Goal: Task Accomplishment & Management: Use online tool/utility

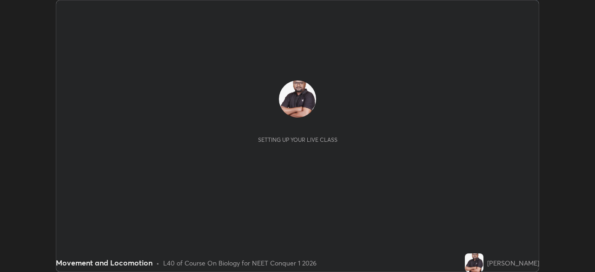
scroll to position [272, 595]
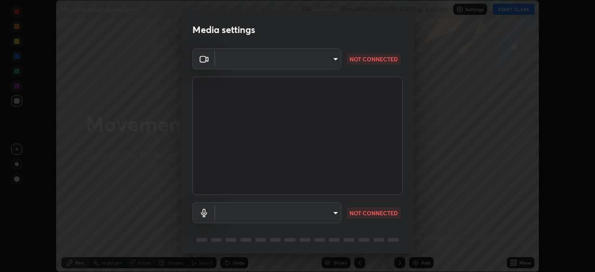
type input "f980875124209cf85bbf3f3452d6382f644449d4b80ed3042153ab235f4cb748"
type input "5fa097388a4fcdee07a10247f1d425762d8a7ac056759a89de49364f83e6b3d5"
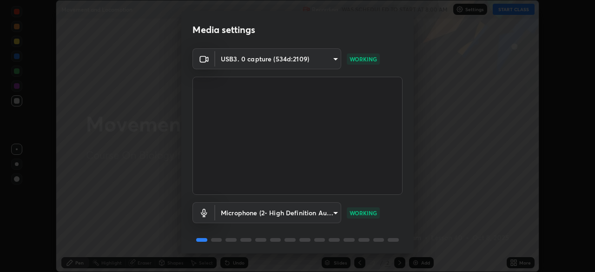
scroll to position [33, 0]
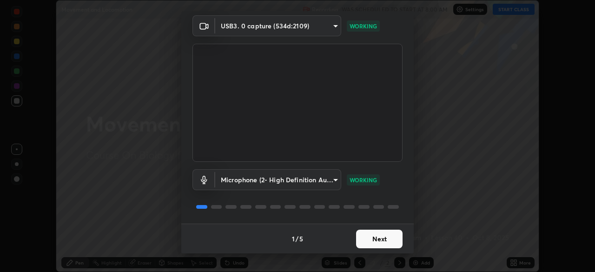
click at [381, 241] on button "Next" at bounding box center [379, 239] width 47 height 19
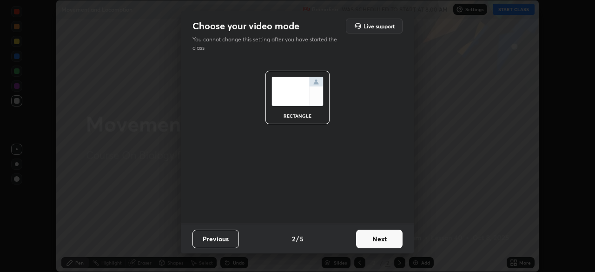
scroll to position [0, 0]
click at [385, 240] on button "Next" at bounding box center [379, 239] width 47 height 19
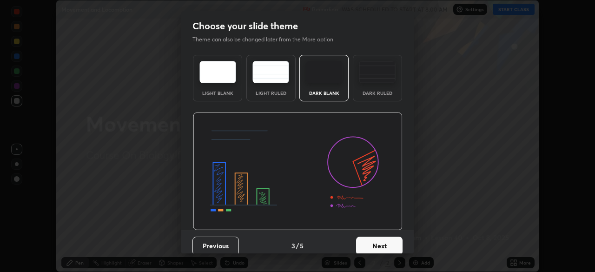
click at [370, 96] on div "Dark Ruled" at bounding box center [377, 78] width 49 height 47
click at [375, 245] on button "Next" at bounding box center [379, 246] width 47 height 19
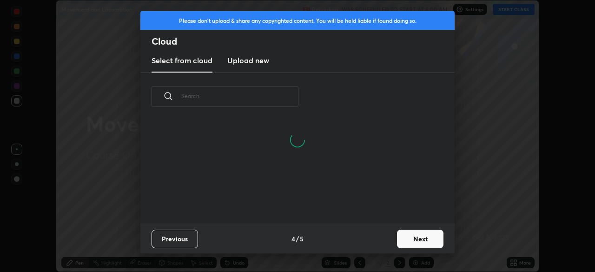
scroll to position [59, 299]
click at [415, 238] on button "Next" at bounding box center [420, 239] width 47 height 19
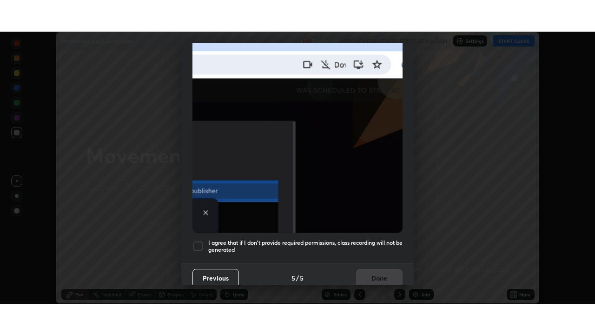
scroll to position [223, 0]
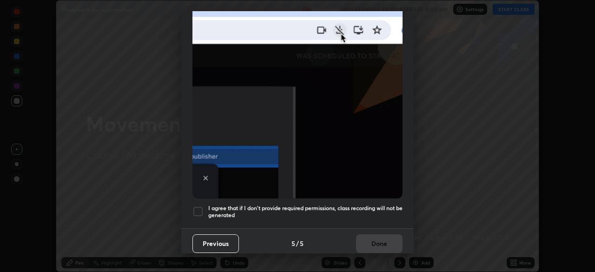
click at [314, 207] on h5 "I agree that if I don't provide required permissions, class recording will not …" at bounding box center [305, 212] width 194 height 14
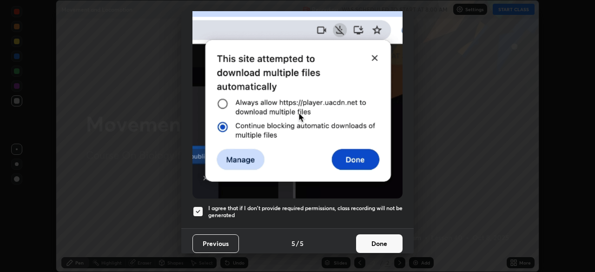
click at [382, 241] on button "Done" at bounding box center [379, 243] width 47 height 19
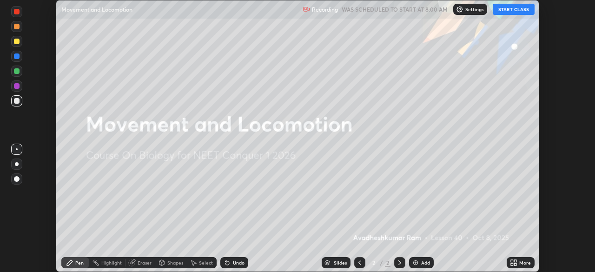
click at [511, 8] on button "START CLASS" at bounding box center [514, 9] width 42 height 11
click at [518, 262] on div "More" at bounding box center [521, 262] width 28 height 11
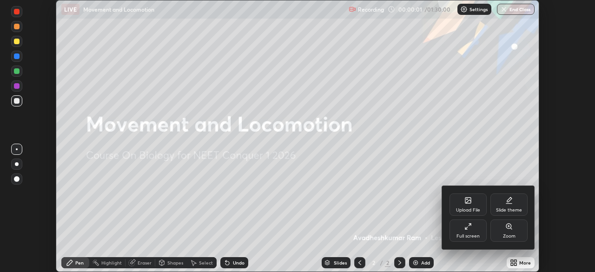
click at [473, 231] on div "Full screen" at bounding box center [468, 231] width 37 height 22
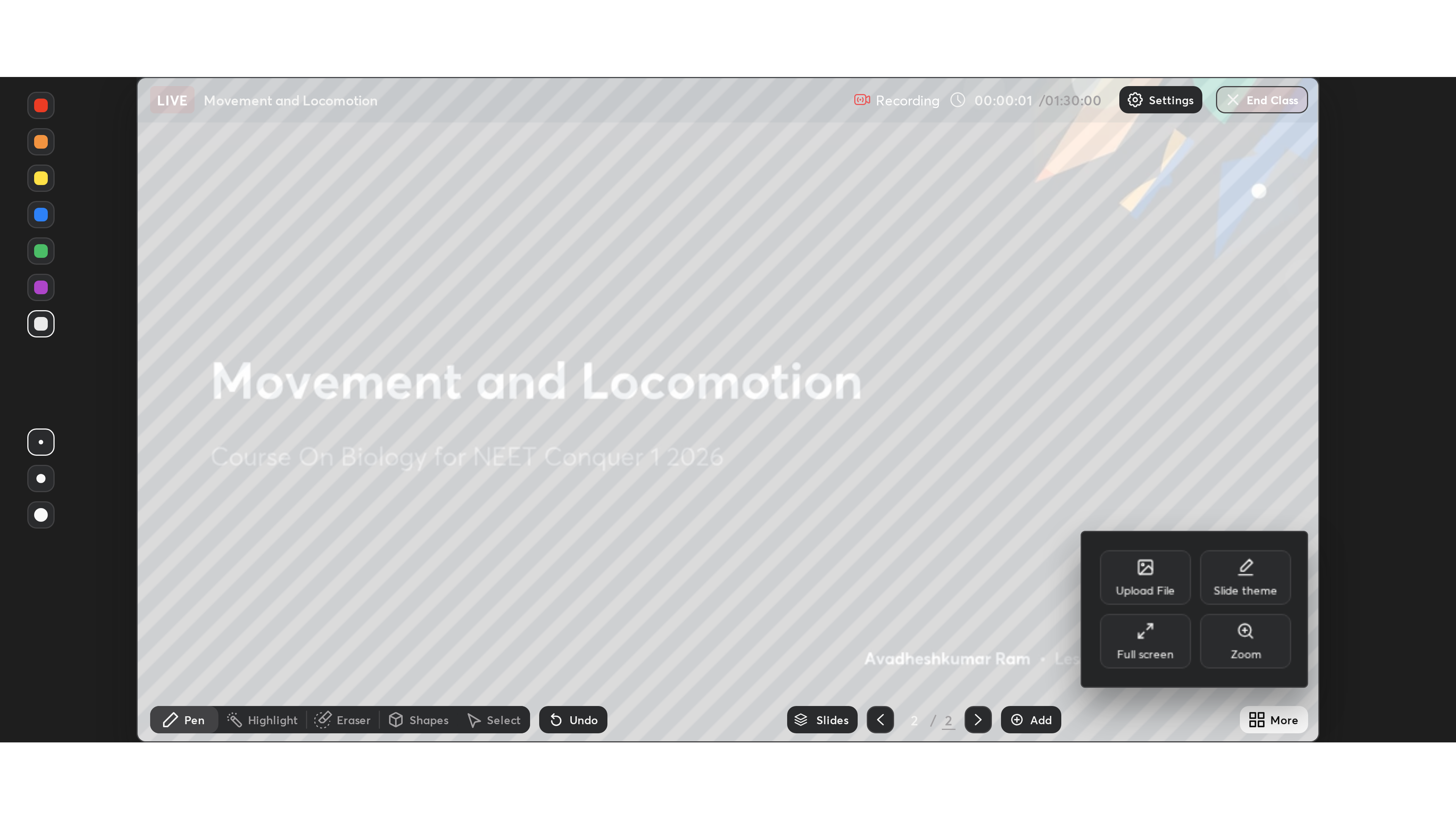
scroll to position [273, 485]
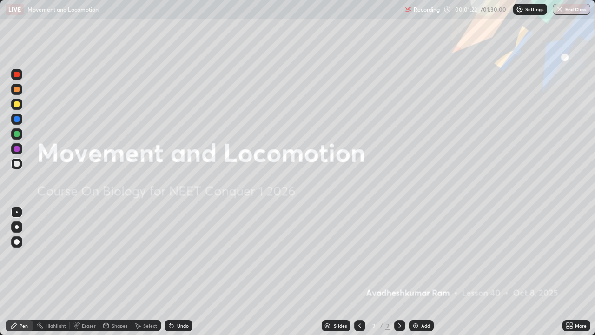
click at [414, 272] on img at bounding box center [415, 325] width 7 height 7
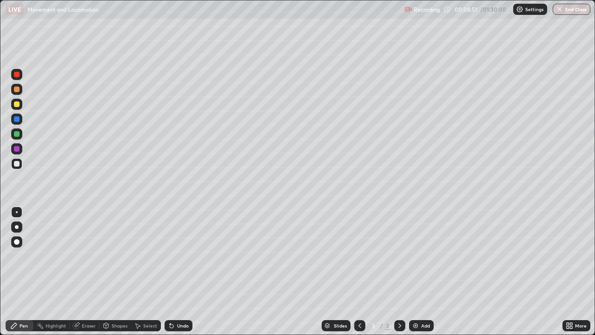
click at [114, 272] on div "Shapes" at bounding box center [120, 325] width 16 height 5
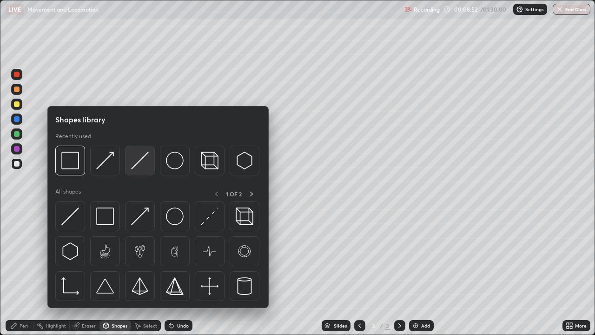
click at [141, 162] on img at bounding box center [140, 161] width 18 height 18
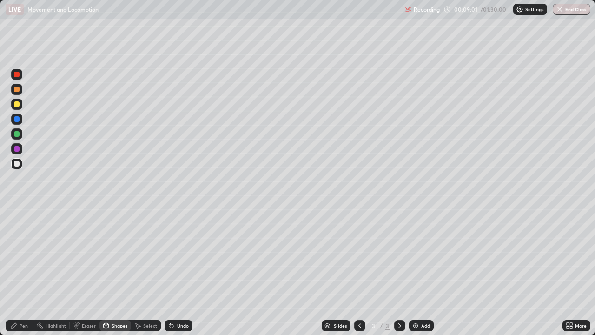
click at [20, 272] on div "Pen" at bounding box center [20, 325] width 28 height 11
click at [13, 104] on div at bounding box center [16, 104] width 11 height 11
click at [17, 134] on div at bounding box center [17, 134] width 6 height 6
click at [177, 272] on div "Undo" at bounding box center [183, 325] width 12 height 5
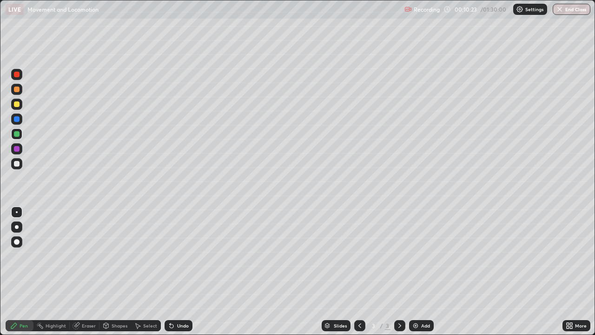
click at [177, 272] on div "Undo" at bounding box center [183, 325] width 12 height 5
click at [173, 272] on icon at bounding box center [171, 325] width 7 height 7
click at [17, 103] on div at bounding box center [17, 104] width 6 height 6
click at [17, 164] on div at bounding box center [17, 164] width 6 height 6
click at [181, 272] on div "Undo" at bounding box center [179, 325] width 28 height 11
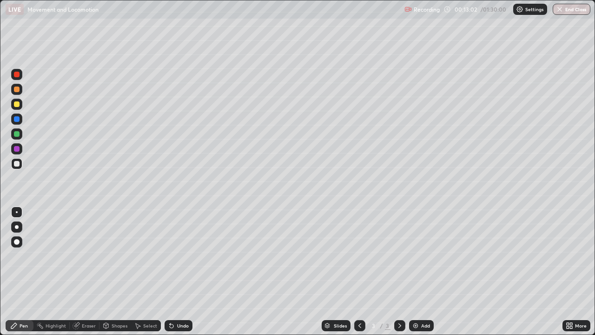
click at [178, 272] on div "Undo" at bounding box center [179, 325] width 28 height 11
click at [19, 105] on div at bounding box center [17, 104] width 6 height 6
click at [20, 89] on div at bounding box center [16, 89] width 11 height 11
click at [178, 272] on div "Undo" at bounding box center [183, 325] width 12 height 5
click at [15, 133] on div at bounding box center [17, 134] width 6 height 6
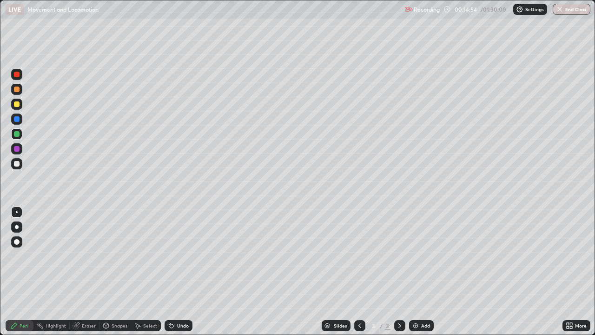
click at [142, 272] on div "Select" at bounding box center [146, 325] width 30 height 11
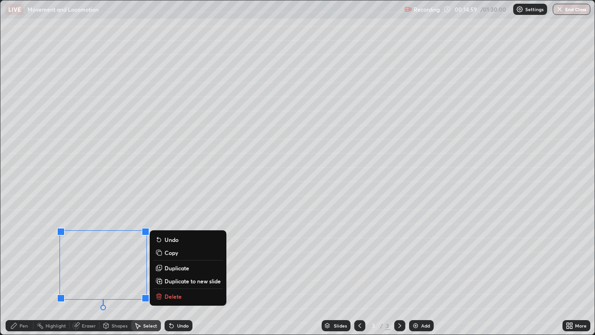
click at [13, 272] on icon at bounding box center [13, 325] width 7 height 7
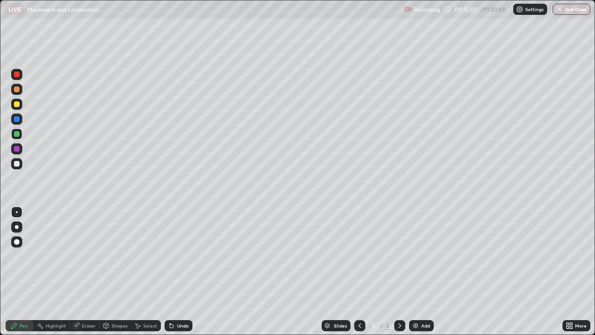
click at [15, 164] on div at bounding box center [17, 164] width 6 height 6
click at [20, 102] on div at bounding box center [16, 104] width 11 height 11
click at [15, 135] on div at bounding box center [17, 134] width 6 height 6
click at [14, 162] on div at bounding box center [17, 164] width 6 height 6
click at [18, 164] on div at bounding box center [17, 164] width 6 height 6
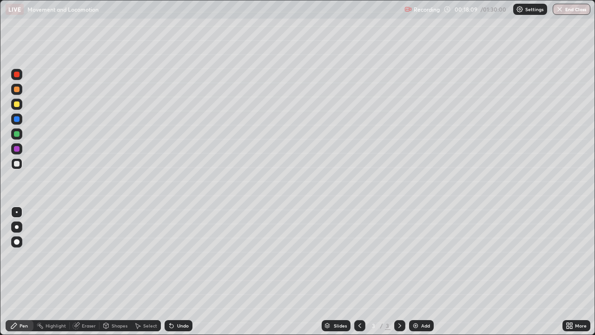
click at [183, 272] on div "Undo" at bounding box center [183, 325] width 12 height 5
click at [570, 272] on icon at bounding box center [569, 325] width 7 height 7
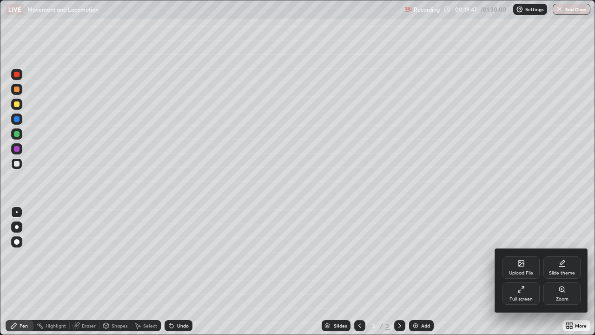
click at [522, 272] on div "Full screen" at bounding box center [521, 293] width 37 height 22
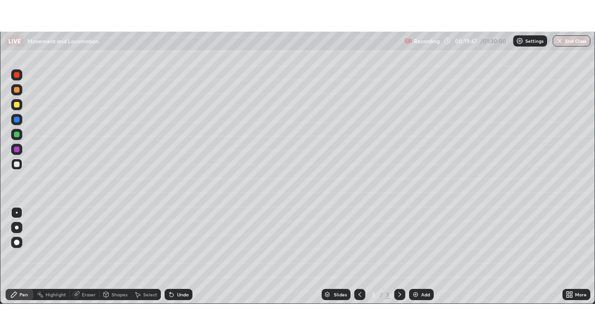
scroll to position [46250, 45927]
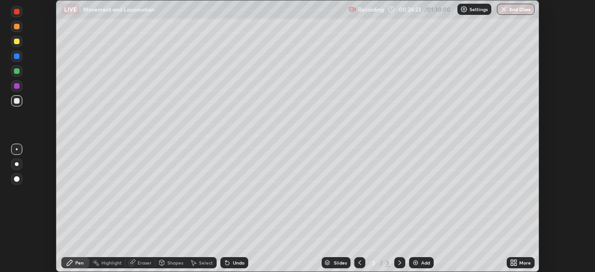
click at [515, 263] on icon at bounding box center [513, 262] width 7 height 7
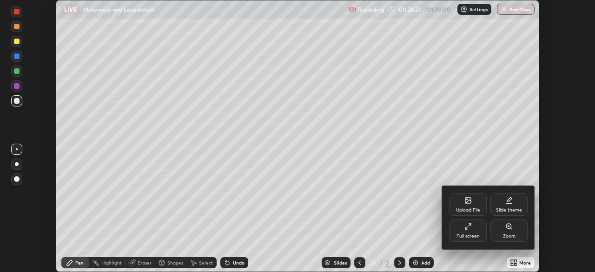
click at [468, 231] on div "Full screen" at bounding box center [468, 231] width 37 height 22
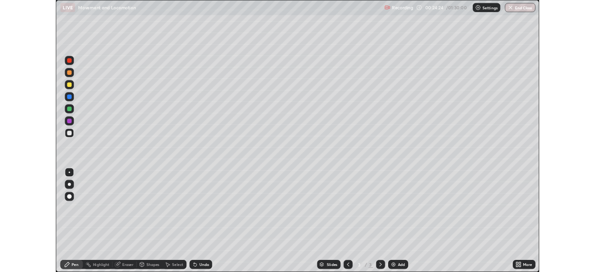
scroll to position [335, 595]
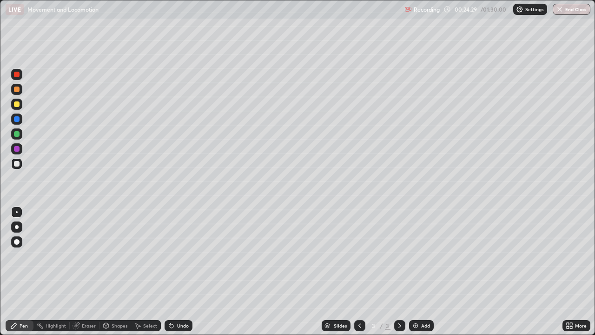
click at [16, 134] on div at bounding box center [17, 134] width 6 height 6
click at [15, 164] on div at bounding box center [17, 164] width 6 height 6
click at [87, 272] on div "Eraser" at bounding box center [89, 325] width 14 height 5
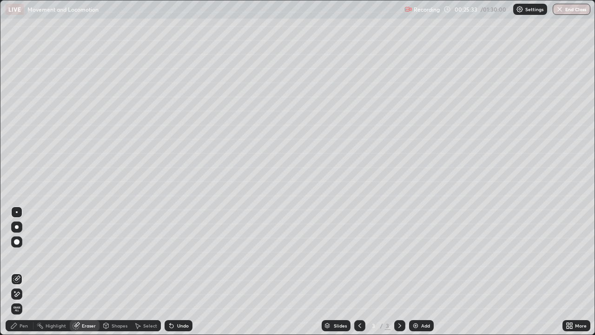
click at [19, 272] on div "Pen" at bounding box center [20, 325] width 28 height 11
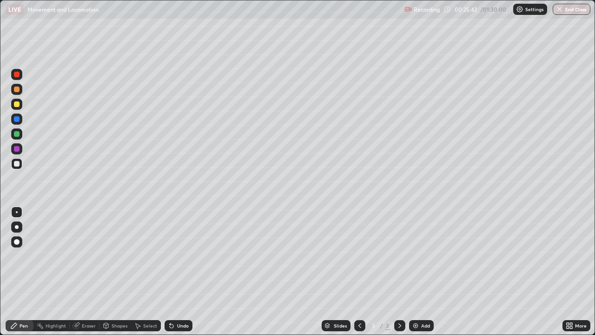
click at [16, 89] on div at bounding box center [17, 90] width 6 height 6
click at [59, 272] on div "Highlight" at bounding box center [51, 325] width 36 height 11
click at [16, 162] on div at bounding box center [17, 164] width 6 height 6
click at [179, 272] on div "Undo" at bounding box center [183, 325] width 12 height 5
click at [17, 272] on div "Pen" at bounding box center [20, 325] width 28 height 11
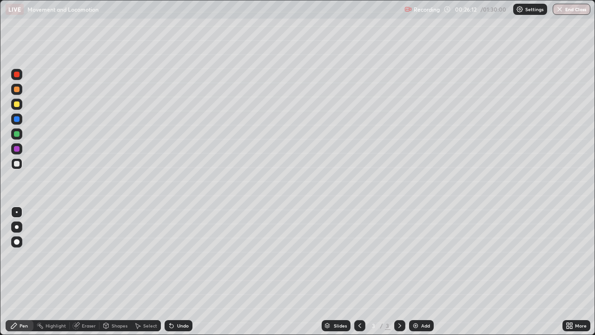
click at [16, 89] on div at bounding box center [17, 90] width 6 height 6
click at [17, 164] on div at bounding box center [17, 164] width 6 height 6
click at [170, 272] on icon at bounding box center [170, 323] width 1 height 1
click at [177, 272] on div "Undo" at bounding box center [179, 325] width 28 height 11
click at [177, 272] on div "Undo" at bounding box center [183, 325] width 12 height 5
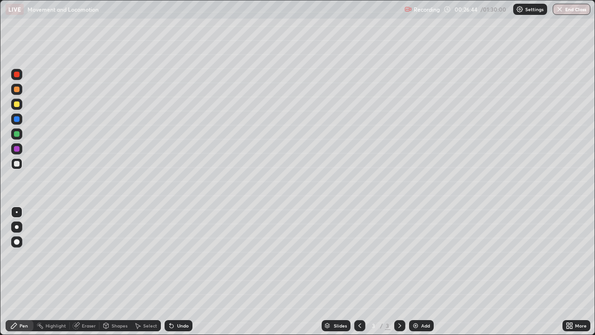
click at [173, 272] on icon at bounding box center [171, 325] width 7 height 7
click at [170, 272] on icon at bounding box center [172, 326] width 4 height 4
click at [15, 134] on div at bounding box center [17, 134] width 6 height 6
click at [18, 107] on div at bounding box center [17, 104] width 6 height 6
click at [17, 163] on div at bounding box center [17, 164] width 6 height 6
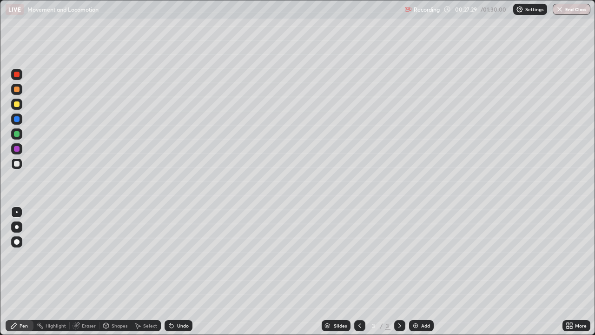
click at [175, 272] on div "Undo" at bounding box center [179, 325] width 28 height 11
click at [186, 272] on div "Undo" at bounding box center [183, 325] width 12 height 5
click at [185, 272] on div "Undo" at bounding box center [179, 325] width 28 height 11
click at [18, 103] on div at bounding box center [17, 104] width 6 height 6
click at [181, 272] on div "Undo" at bounding box center [183, 325] width 12 height 5
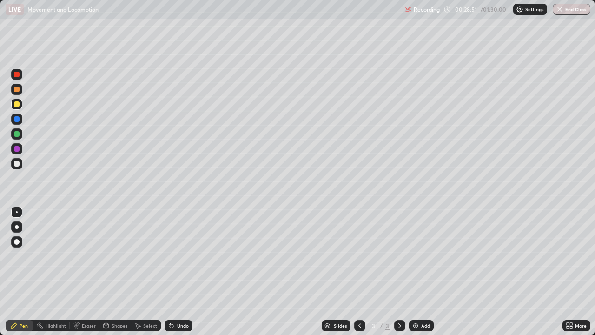
click at [181, 272] on div "Undo" at bounding box center [183, 325] width 12 height 5
click at [17, 132] on div at bounding box center [17, 134] width 6 height 6
click at [14, 164] on div at bounding box center [17, 164] width 6 height 6
click at [180, 272] on div "Undo" at bounding box center [183, 325] width 12 height 5
click at [91, 16] on div "LIVE Movement and Locomotion" at bounding box center [203, 9] width 395 height 19
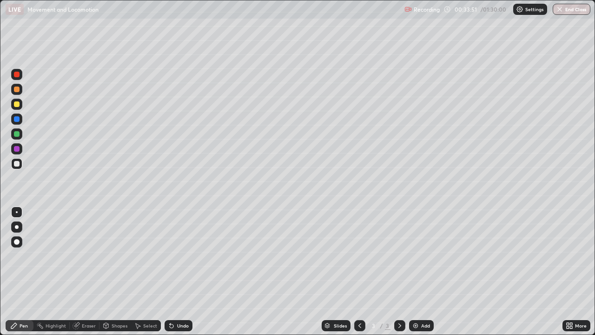
click at [92, 16] on div "LIVE Movement and Locomotion" at bounding box center [203, 9] width 395 height 19
click at [82, 272] on div "Eraser" at bounding box center [89, 325] width 14 height 5
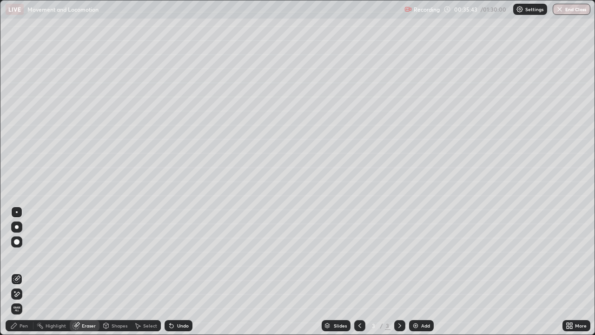
click at [21, 272] on div "Pen" at bounding box center [24, 325] width 8 height 5
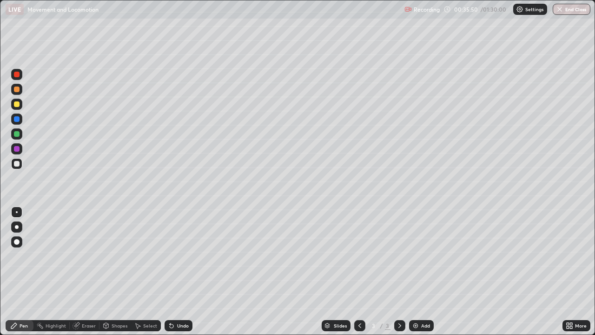
click at [84, 272] on div "Eraser" at bounding box center [89, 325] width 14 height 5
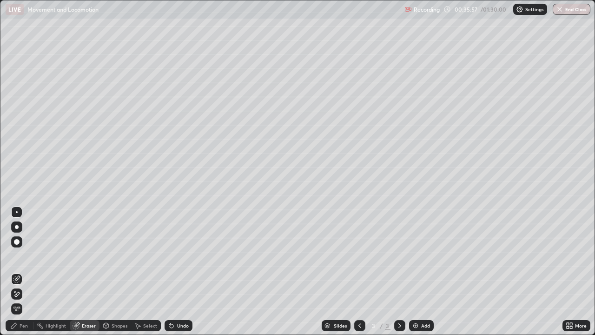
click at [24, 272] on div "Pen" at bounding box center [24, 325] width 8 height 5
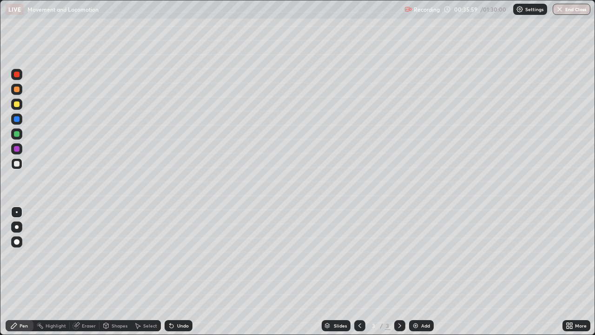
click at [16, 131] on div at bounding box center [16, 133] width 11 height 11
click at [18, 105] on div at bounding box center [17, 104] width 6 height 6
click at [19, 164] on div at bounding box center [17, 164] width 6 height 6
click at [82, 272] on div "Eraser" at bounding box center [89, 325] width 14 height 5
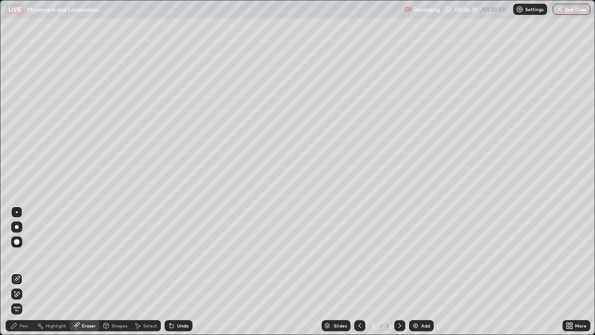
click at [20, 272] on div "Pen" at bounding box center [24, 325] width 8 height 5
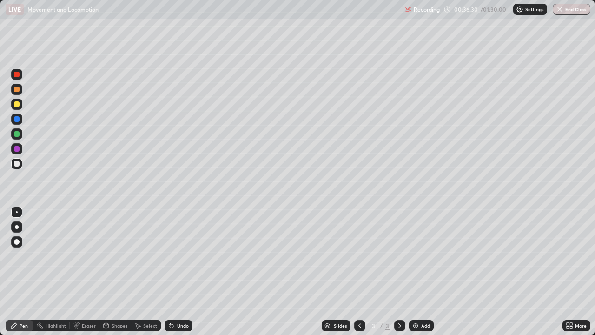
click at [17, 104] on div at bounding box center [17, 104] width 6 height 6
click at [419, 272] on div "Add" at bounding box center [421, 325] width 25 height 11
click at [16, 165] on div at bounding box center [17, 164] width 6 height 6
click at [86, 272] on div "Eraser" at bounding box center [89, 325] width 14 height 5
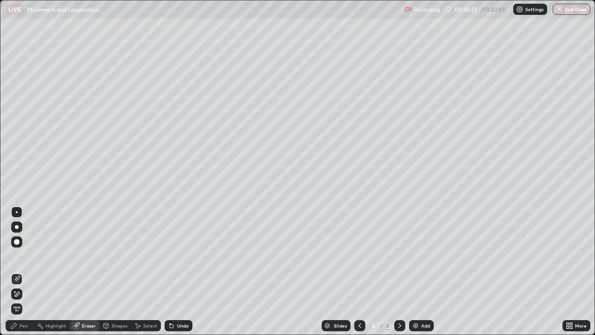
click at [23, 272] on div "Pen" at bounding box center [24, 325] width 8 height 5
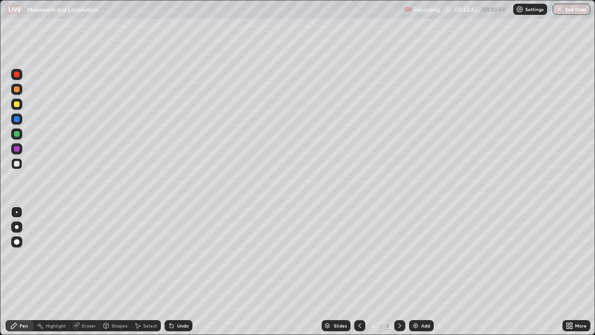
click at [182, 272] on div "Undo" at bounding box center [183, 325] width 12 height 5
click at [181, 272] on div "Undo" at bounding box center [183, 325] width 12 height 5
click at [180, 272] on div "Undo" at bounding box center [183, 325] width 12 height 5
click at [182, 272] on div "Undo" at bounding box center [183, 325] width 12 height 5
click at [79, 272] on icon at bounding box center [76, 325] width 7 height 7
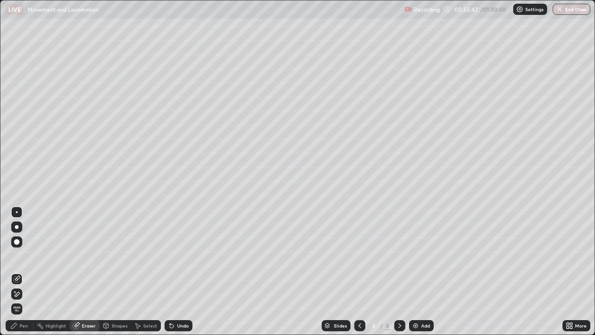
click at [21, 272] on div "Pen" at bounding box center [24, 325] width 8 height 5
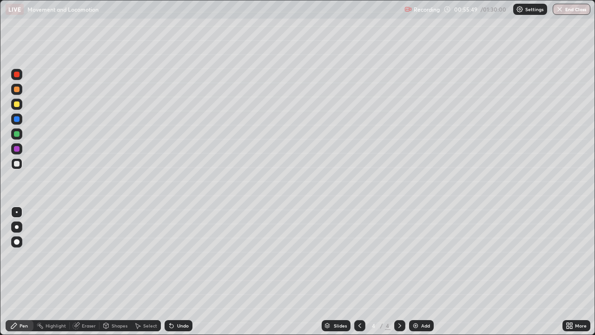
click at [58, 272] on div "Highlight" at bounding box center [56, 325] width 20 height 5
click at [89, 272] on div "Eraser" at bounding box center [89, 325] width 14 height 5
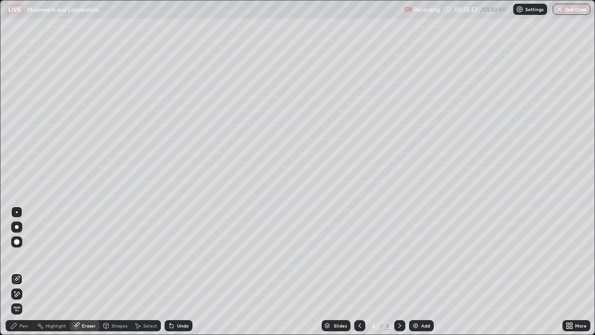
click at [16, 272] on icon at bounding box center [13, 325] width 7 height 7
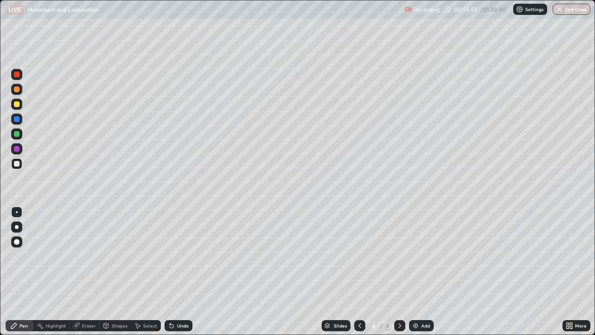
click at [21, 167] on div at bounding box center [16, 163] width 11 height 11
click at [18, 103] on div at bounding box center [17, 104] width 6 height 6
click at [17, 132] on div at bounding box center [17, 134] width 6 height 6
click at [177, 272] on div "Undo" at bounding box center [183, 325] width 12 height 5
click at [17, 106] on div at bounding box center [17, 104] width 6 height 6
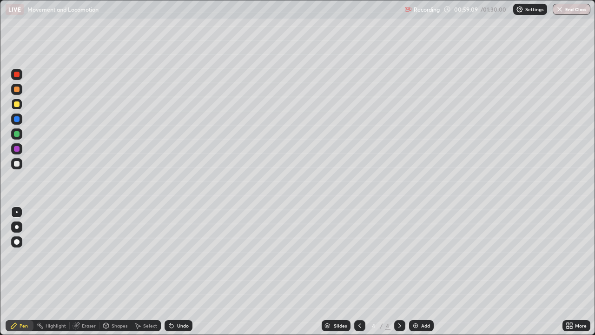
click at [13, 134] on div at bounding box center [16, 133] width 11 height 11
click at [83, 272] on div "Eraser" at bounding box center [89, 325] width 14 height 5
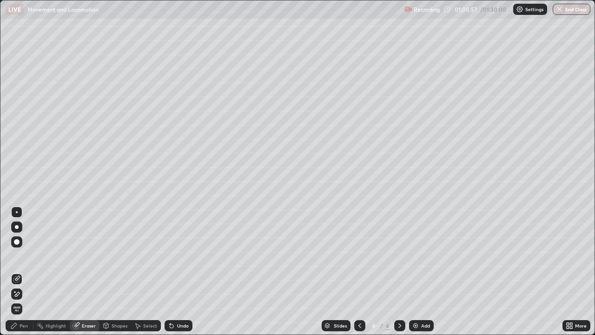
click at [22, 272] on div "Pen" at bounding box center [24, 325] width 8 height 5
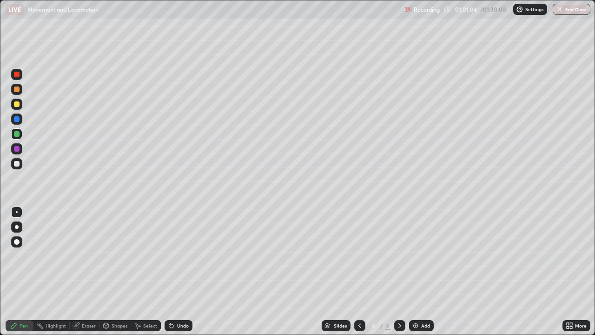
click at [88, 272] on div "Eraser" at bounding box center [89, 325] width 14 height 5
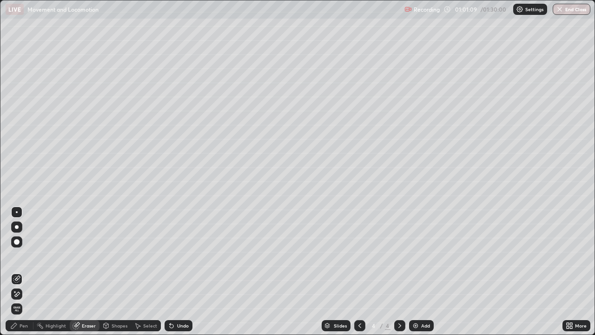
click at [25, 272] on div "Pen" at bounding box center [24, 325] width 8 height 5
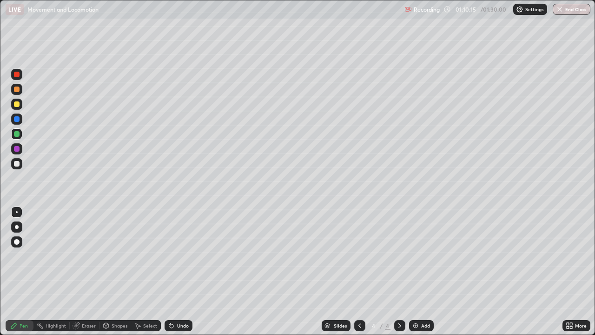
click at [418, 272] on img at bounding box center [415, 325] width 7 height 7
click at [17, 164] on div at bounding box center [17, 164] width 6 height 6
click at [174, 272] on div "Undo" at bounding box center [179, 325] width 28 height 11
click at [177, 272] on div "Undo" at bounding box center [183, 325] width 12 height 5
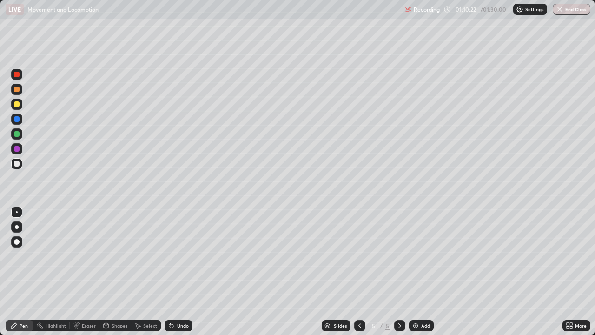
click at [178, 272] on div "Undo" at bounding box center [183, 325] width 12 height 5
click at [177, 272] on div "Undo" at bounding box center [183, 325] width 12 height 5
click at [170, 272] on icon at bounding box center [170, 323] width 1 height 1
click at [15, 101] on div at bounding box center [17, 104] width 6 height 6
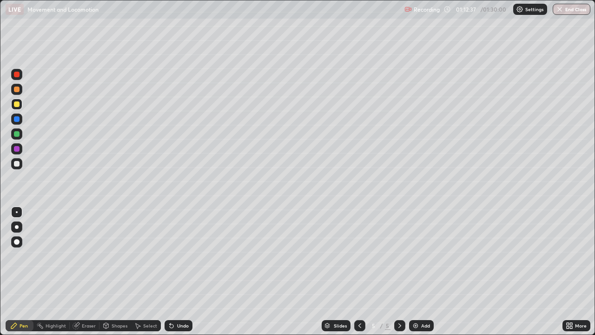
click at [180, 272] on div "Undo" at bounding box center [179, 325] width 28 height 11
click at [181, 272] on div "Undo" at bounding box center [183, 325] width 12 height 5
click at [17, 164] on div at bounding box center [17, 164] width 6 height 6
click at [177, 272] on div "Undo" at bounding box center [183, 325] width 12 height 5
click at [16, 106] on div at bounding box center [17, 104] width 6 height 6
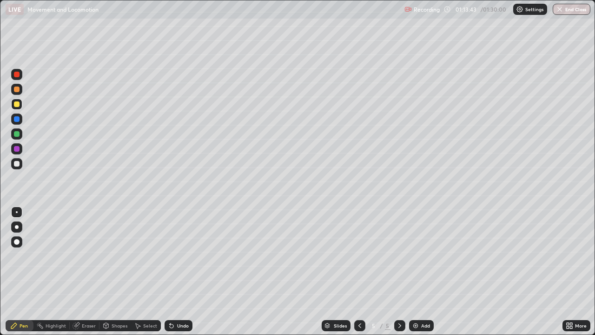
click at [19, 164] on div at bounding box center [17, 164] width 6 height 6
click at [175, 272] on div "Undo" at bounding box center [179, 325] width 28 height 11
click at [174, 272] on div "Undo" at bounding box center [179, 325] width 28 height 11
click at [142, 272] on div "Select" at bounding box center [146, 325] width 30 height 11
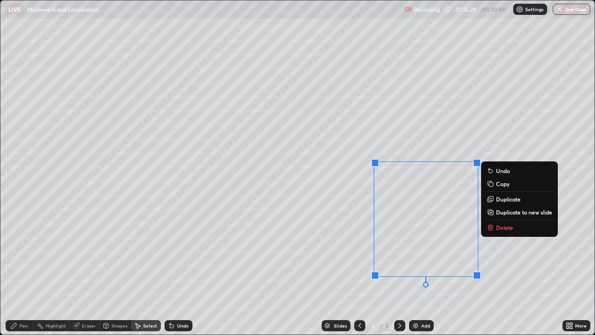
click at [20, 272] on div "Pen" at bounding box center [24, 325] width 8 height 5
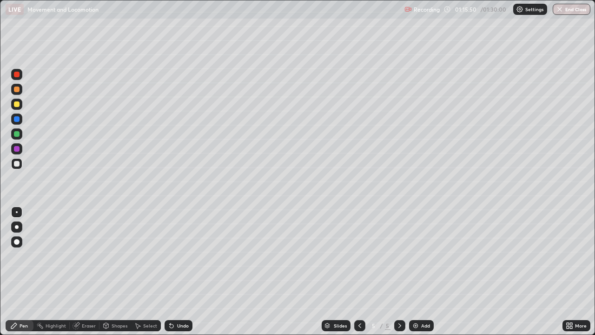
click at [174, 272] on div "Undo" at bounding box center [179, 325] width 28 height 11
click at [170, 272] on icon at bounding box center [172, 326] width 4 height 4
click at [17, 89] on div at bounding box center [17, 90] width 6 height 6
click at [568, 272] on icon at bounding box center [568, 324] width 2 height 2
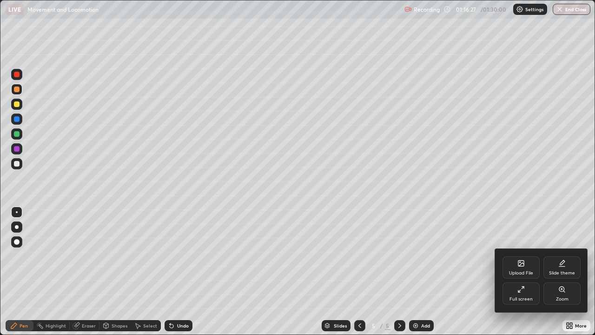
click at [519, 272] on div "Full screen" at bounding box center [521, 299] width 23 height 5
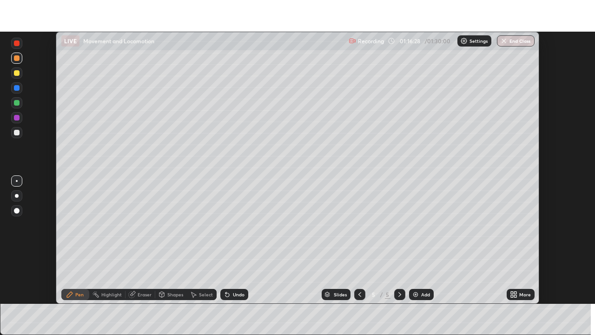
scroll to position [46250, 45927]
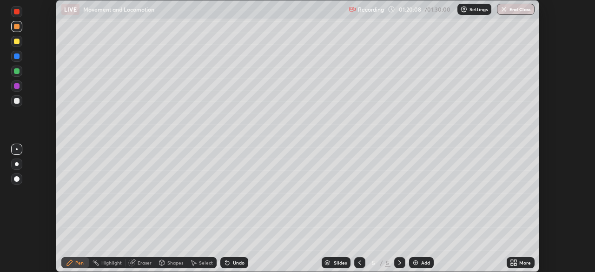
click at [514, 262] on icon at bounding box center [513, 262] width 7 height 7
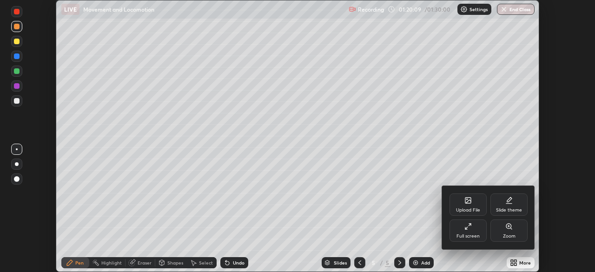
click at [472, 232] on div "Full screen" at bounding box center [468, 231] width 37 height 22
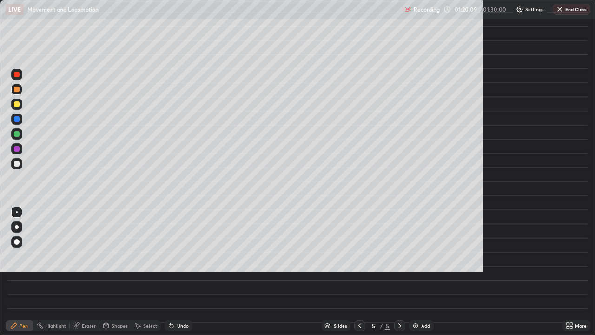
scroll to position [335, 595]
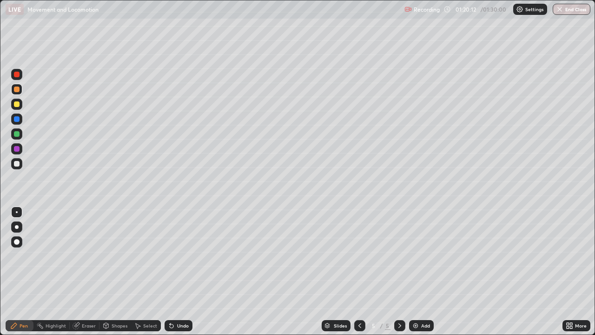
click at [420, 272] on div "Add" at bounding box center [421, 325] width 25 height 11
click at [16, 163] on div at bounding box center [17, 164] width 6 height 6
click at [170, 272] on icon at bounding box center [172, 326] width 4 height 4
click at [17, 135] on div at bounding box center [17, 134] width 6 height 6
click at [17, 211] on div at bounding box center [17, 212] width 2 height 2
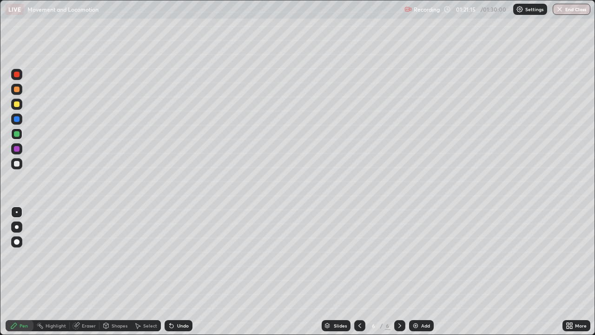
click at [359, 272] on icon at bounding box center [359, 325] width 7 height 7
click at [399, 272] on icon at bounding box center [400, 325] width 3 height 5
click at [360, 272] on icon at bounding box center [359, 325] width 7 height 7
click at [363, 272] on div at bounding box center [360, 325] width 11 height 11
click at [399, 272] on icon at bounding box center [399, 325] width 7 height 7
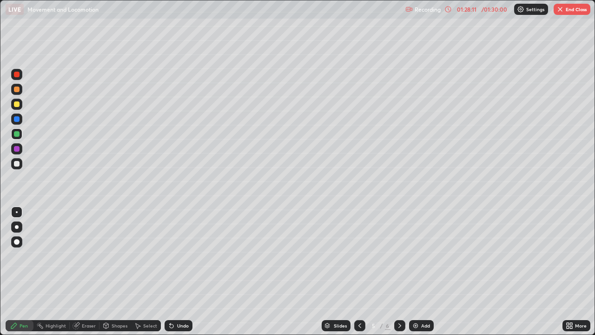
click at [399, 272] on icon at bounding box center [399, 325] width 7 height 7
click at [362, 272] on icon at bounding box center [359, 325] width 7 height 7
click at [359, 272] on icon at bounding box center [359, 325] width 7 height 7
click at [574, 9] on button "End Class" at bounding box center [572, 9] width 37 height 11
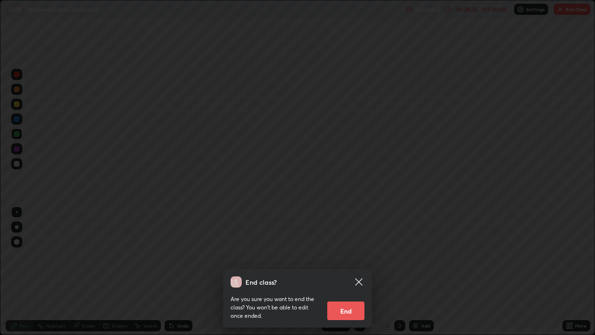
click at [353, 272] on button "End" at bounding box center [346, 310] width 37 height 19
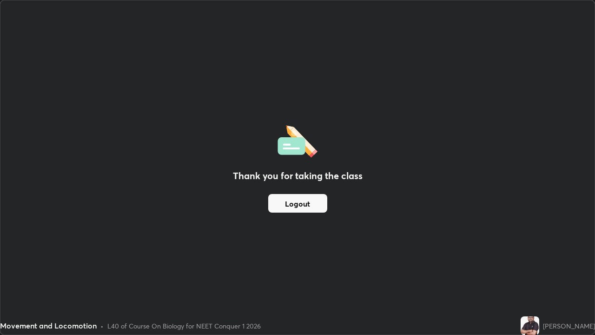
click at [300, 206] on button "Logout" at bounding box center [297, 203] width 59 height 19
